Goal: Check status: Check status

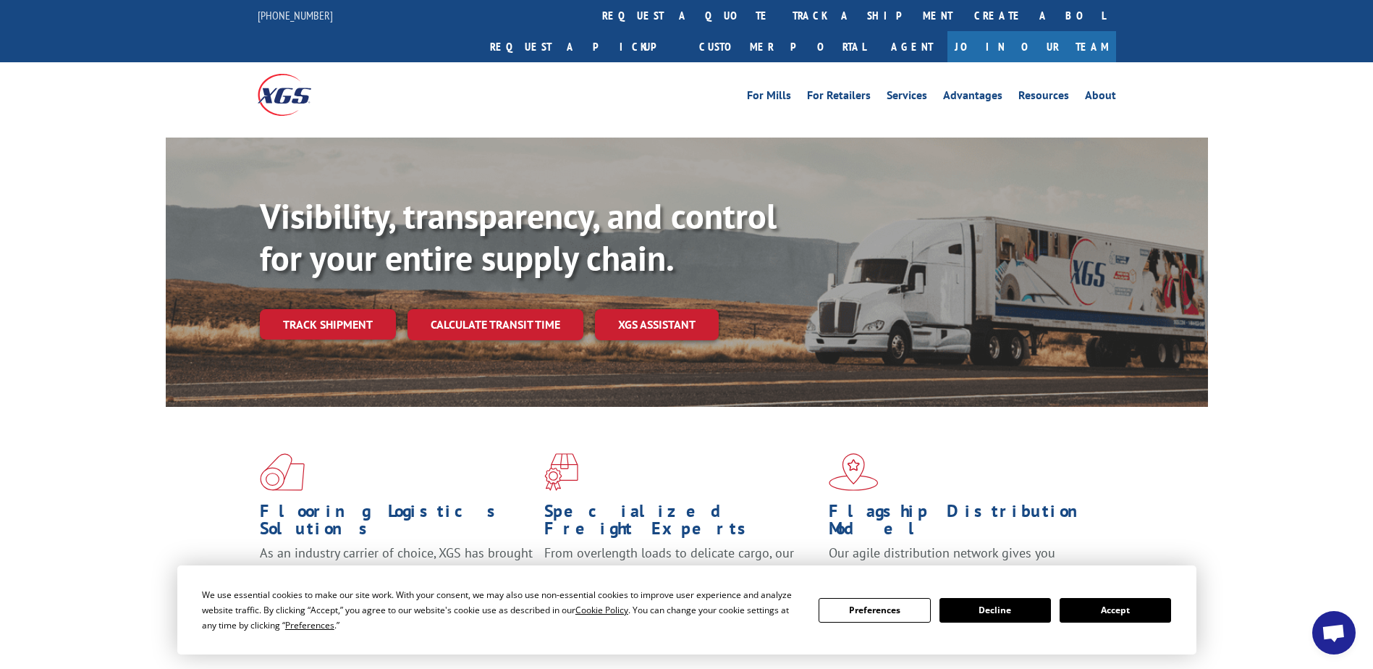
click at [1127, 611] on button "Accept" at bounding box center [1115, 610] width 111 height 25
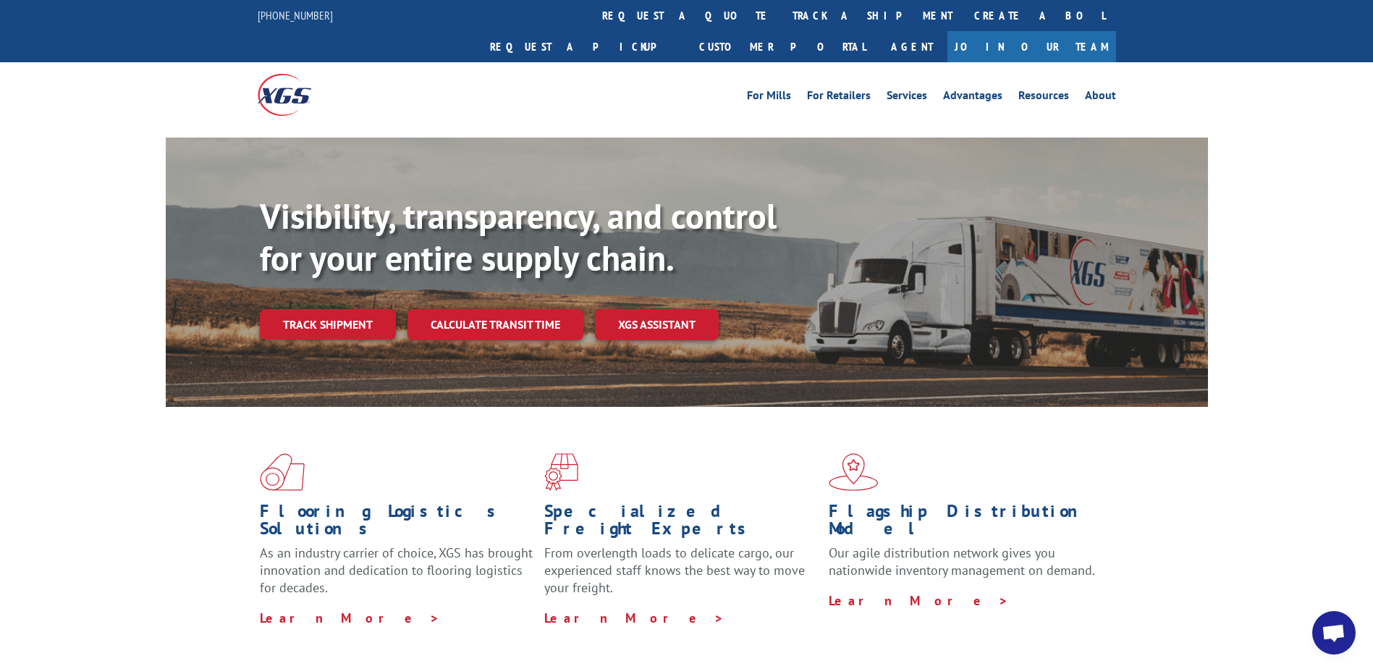
drag, startPoint x: 352, startPoint y: 297, endPoint x: 387, endPoint y: 341, distance: 56.6
click at [352, 309] on link "Track shipment" at bounding box center [328, 324] width 136 height 30
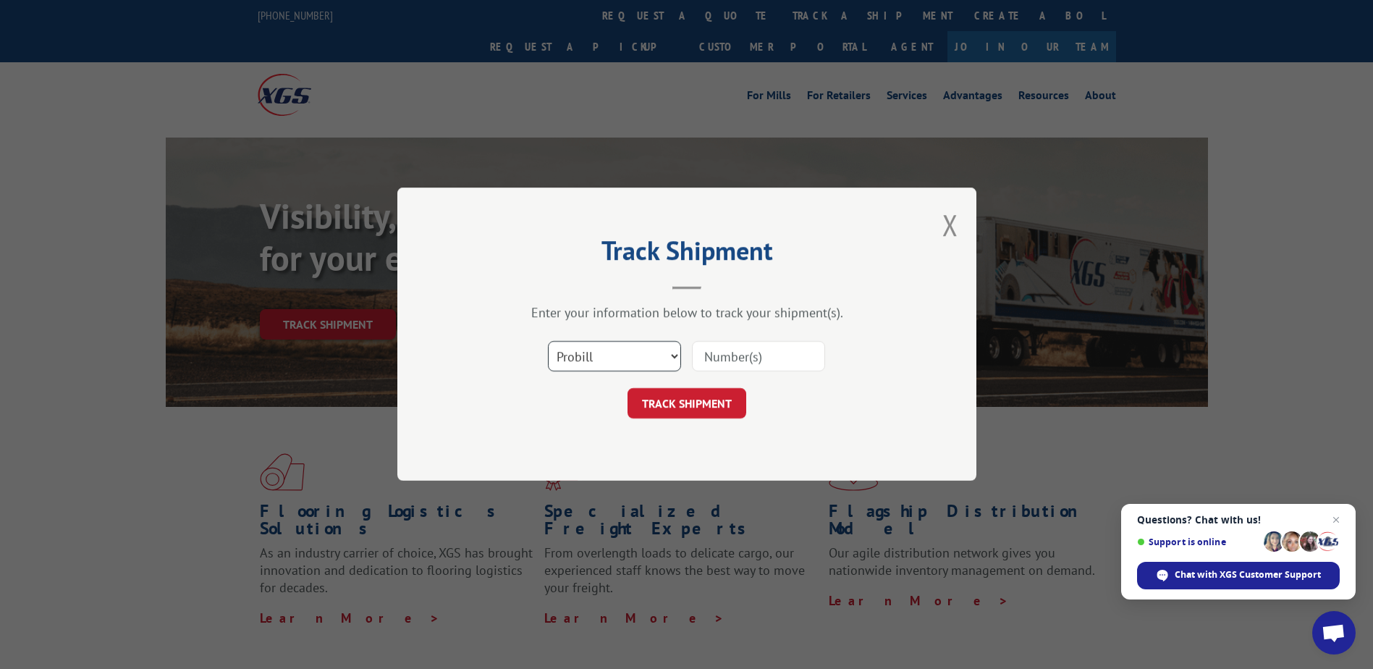
click at [625, 361] on select "Select category... Probill BOL PO" at bounding box center [614, 357] width 133 height 30
select select "bol"
click at [548, 342] on select "Select category... Probill BOL PO" at bounding box center [614, 357] width 133 height 30
click at [733, 353] on input at bounding box center [758, 357] width 133 height 30
type input "5147189"
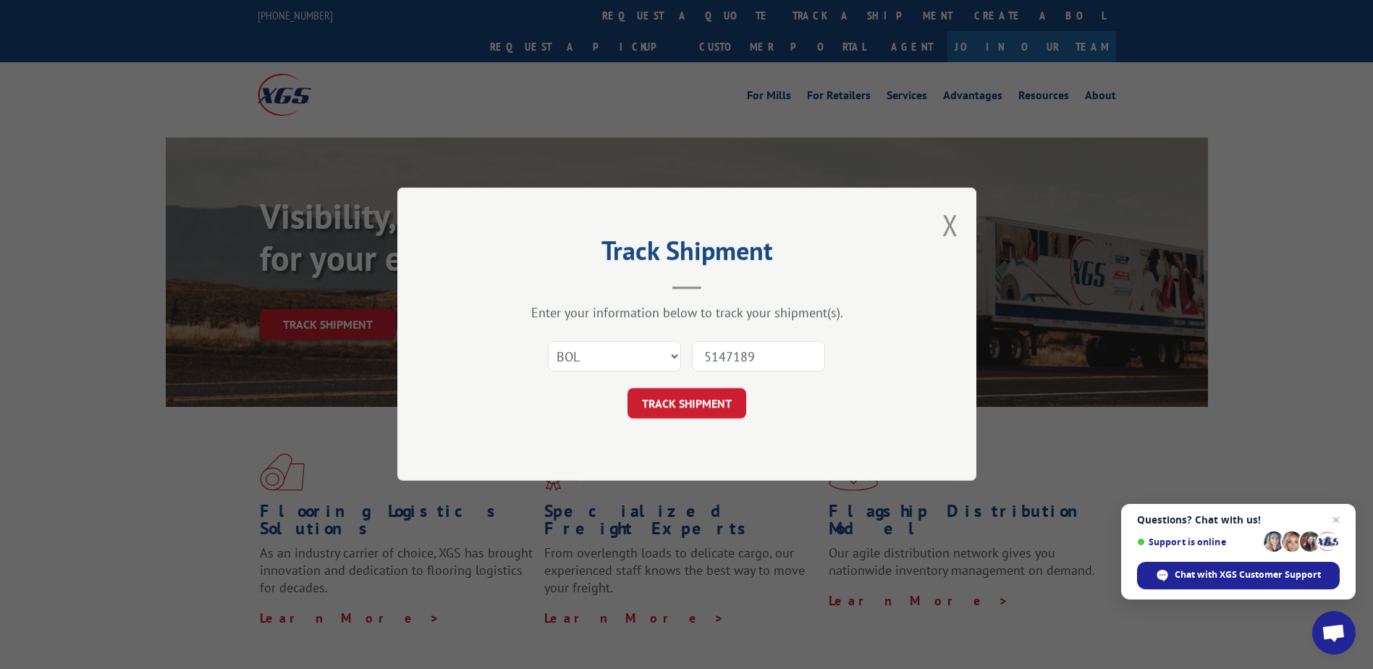
click button "TRACK SHIPMENT" at bounding box center [687, 404] width 119 height 30
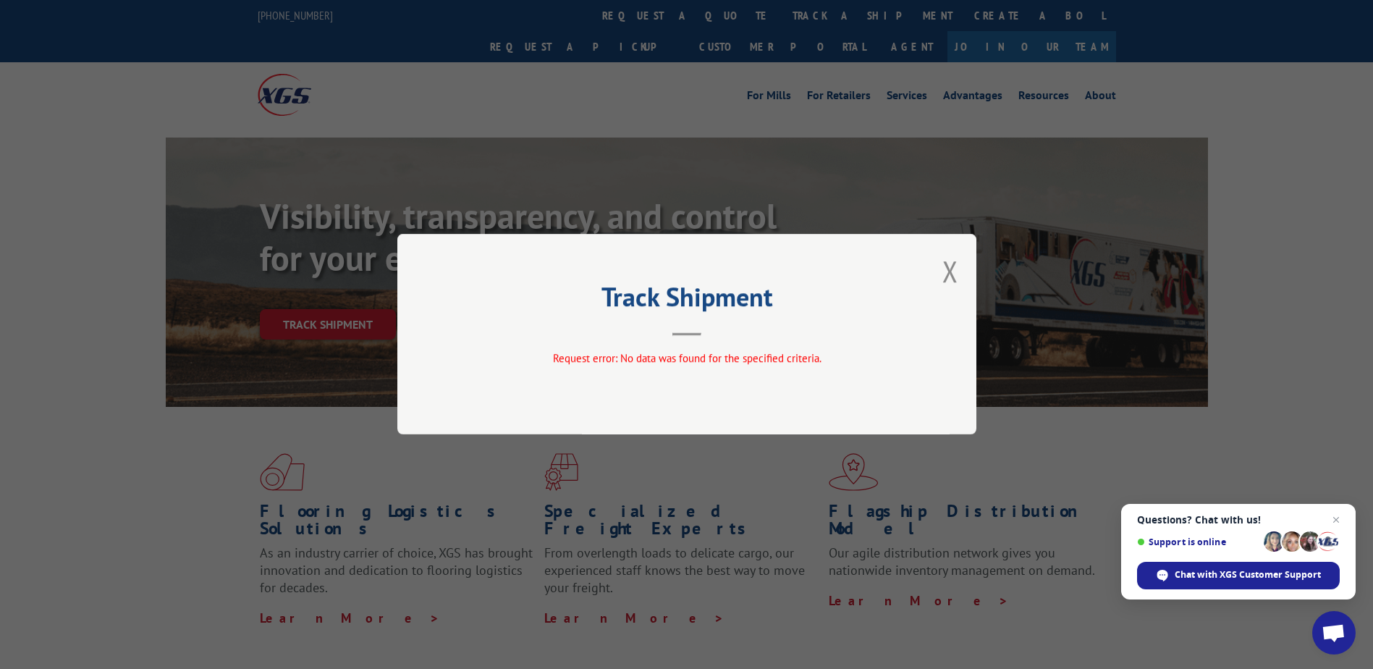
click at [971, 280] on div "Track Shipment Request error: No data was found for the specified criteria." at bounding box center [686, 334] width 579 height 201
click at [956, 267] on button "Close modal" at bounding box center [950, 271] width 16 height 38
